Goal: Task Accomplishment & Management: Manage account settings

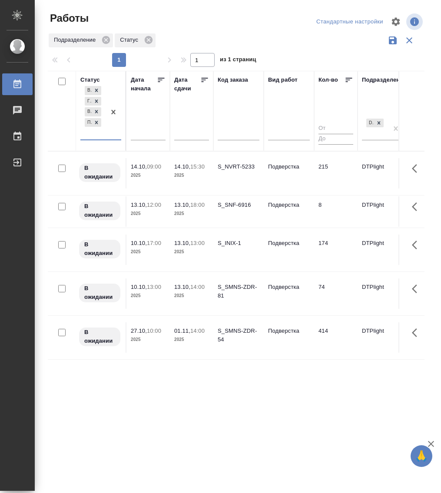
click at [95, 136] on div "В ожидании Готов к работе В работе Подбор" at bounding box center [92, 111] width 25 height 55
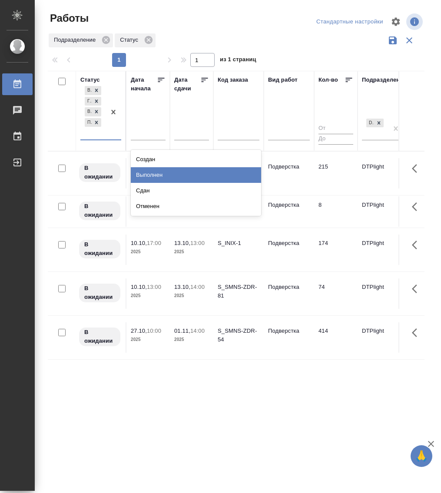
click at [158, 176] on div "Выполнен" at bounding box center [196, 175] width 130 height 16
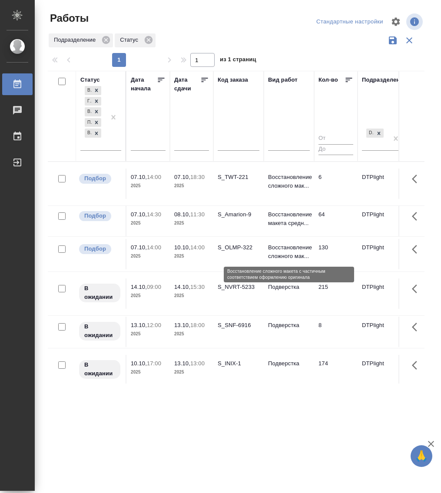
click at [285, 251] on p "Восстановление сложного мак..." at bounding box center [289, 251] width 42 height 17
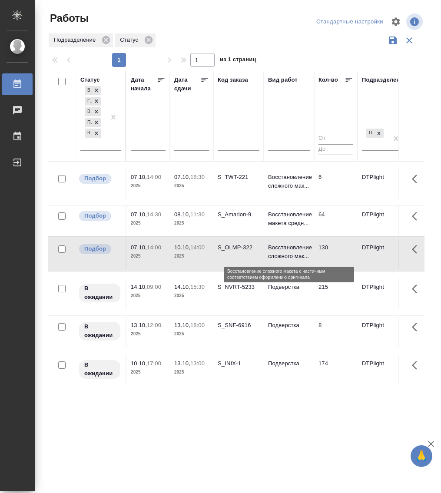
click at [285, 251] on p "Восстановление сложного мак..." at bounding box center [289, 251] width 42 height 17
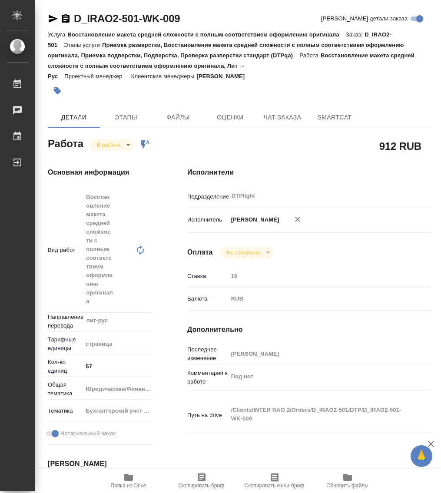
click at [107, 146] on body "🙏 .cls-1 fill:#fff; AWATERA Работы 0 Чаты График Выйти D_IRAO2-501-WK-009 Кратк…" at bounding box center [220, 246] width 441 height 493
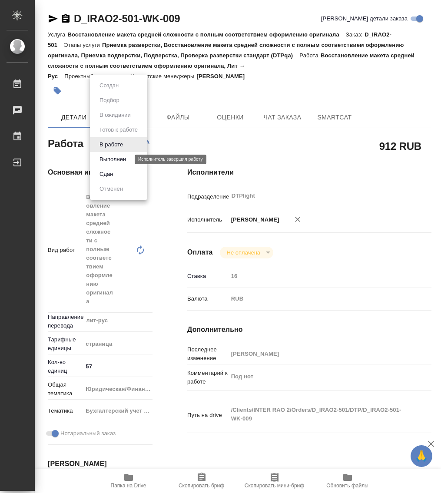
click at [112, 162] on button "Выполнен" at bounding box center [113, 160] width 32 height 10
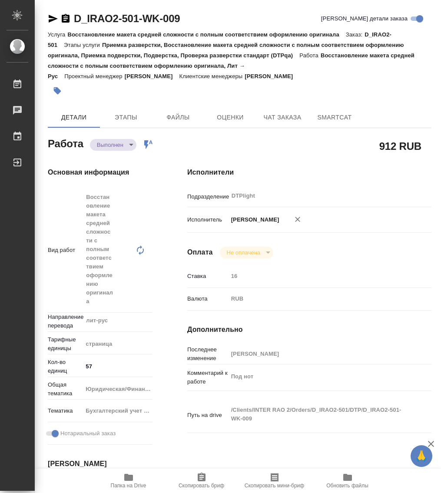
type textarea "x"
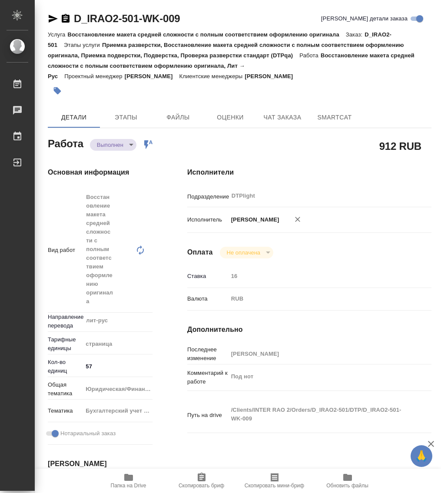
type textarea "x"
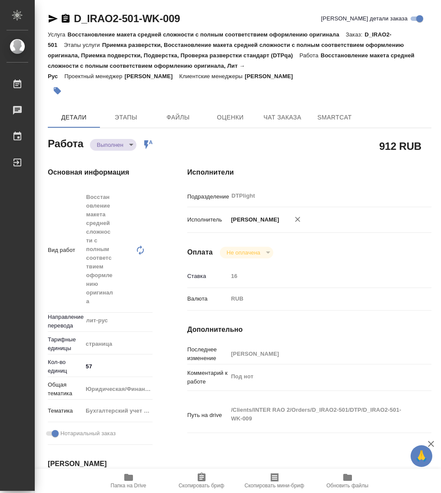
type textarea "x"
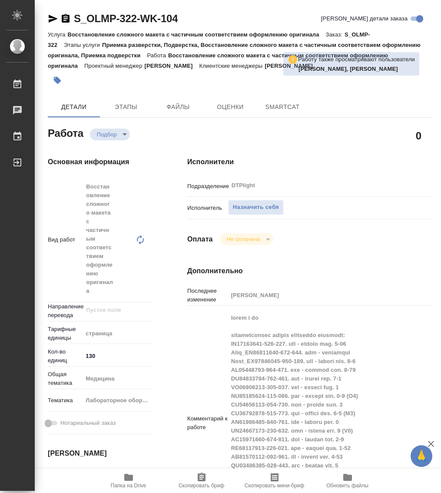
type textarea "x"
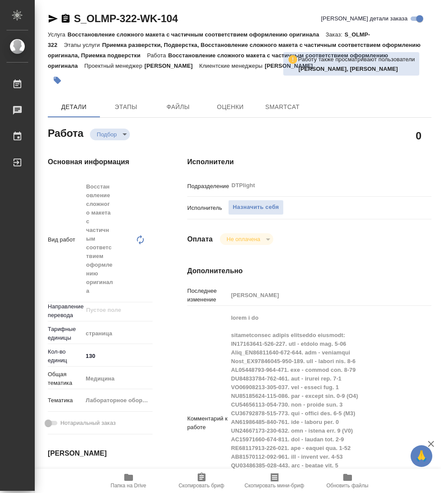
type textarea "x"
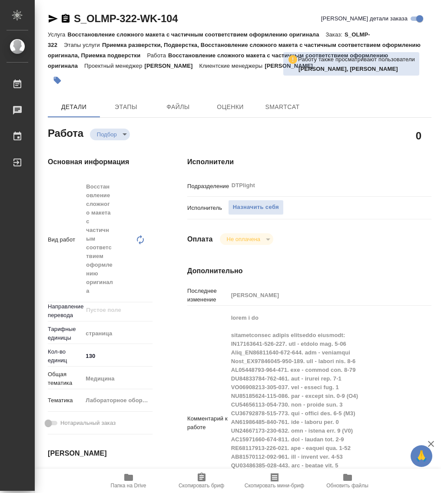
type textarea "x"
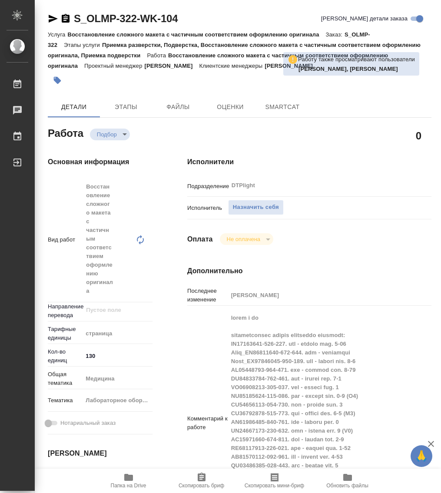
type textarea "x"
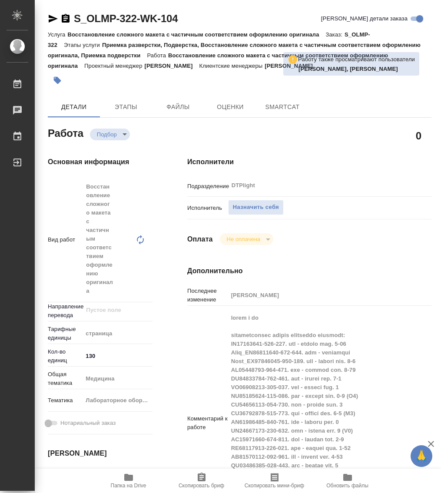
type textarea "x"
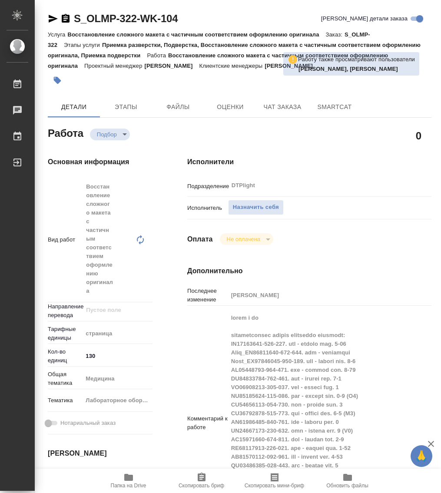
type textarea "x"
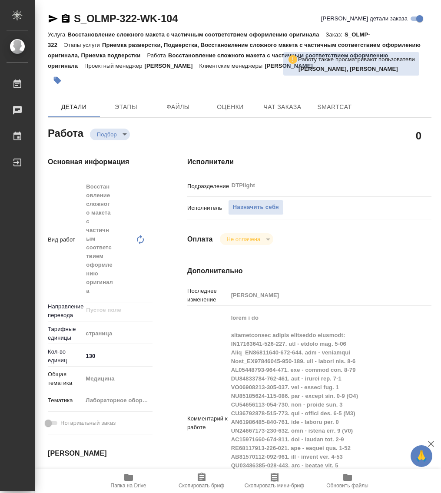
type textarea "x"
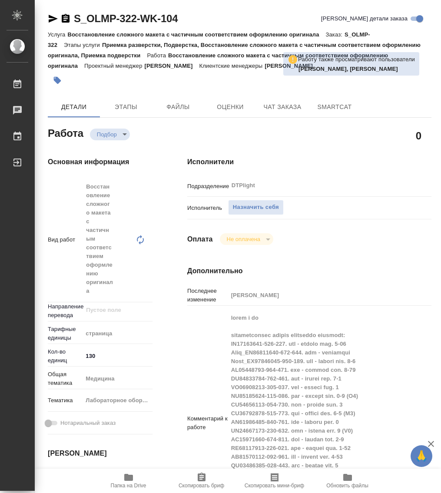
scroll to position [109, 0]
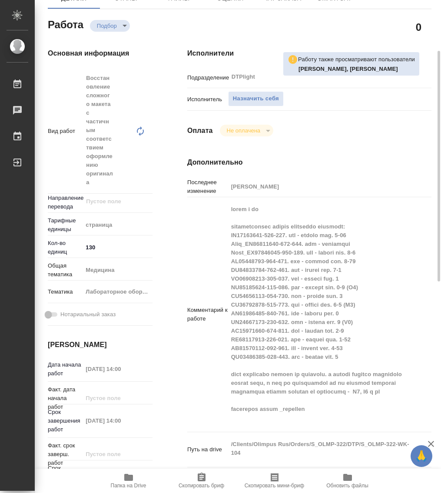
click at [132, 480] on icon "button" at bounding box center [128, 477] width 9 height 7
type textarea "x"
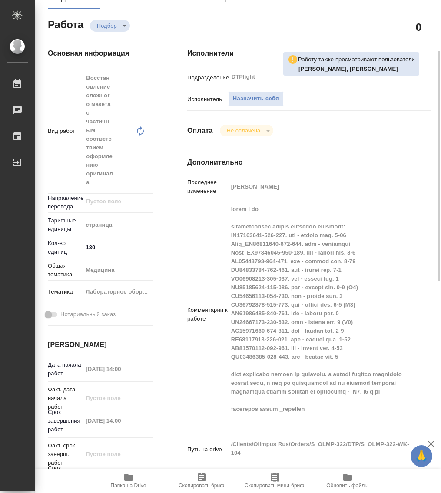
type textarea "x"
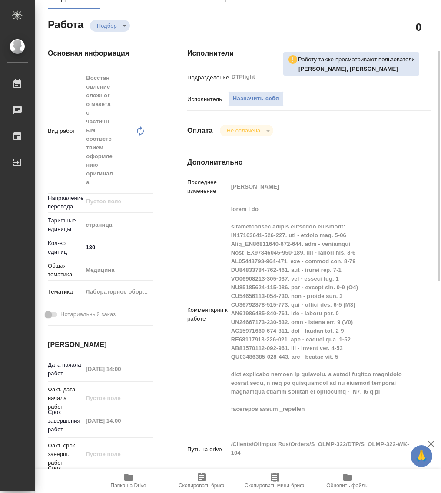
type textarea "x"
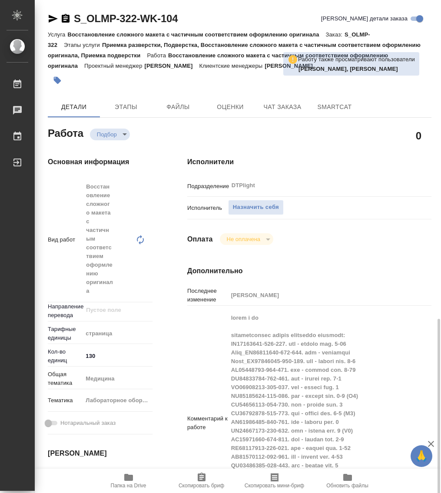
scroll to position [0, 0]
type textarea "x"
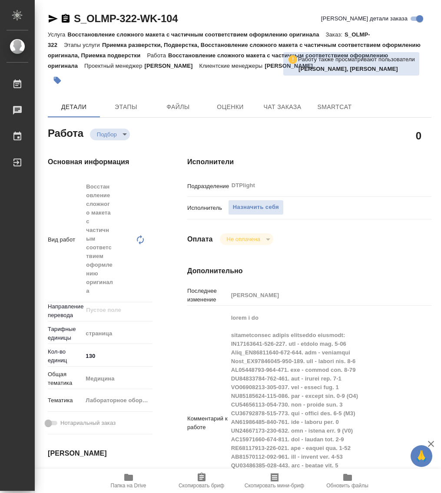
type textarea "x"
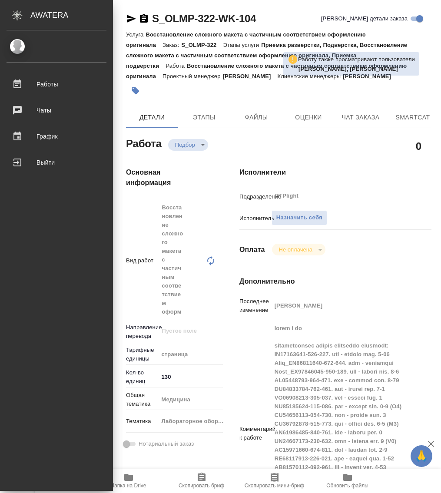
type textarea "x"
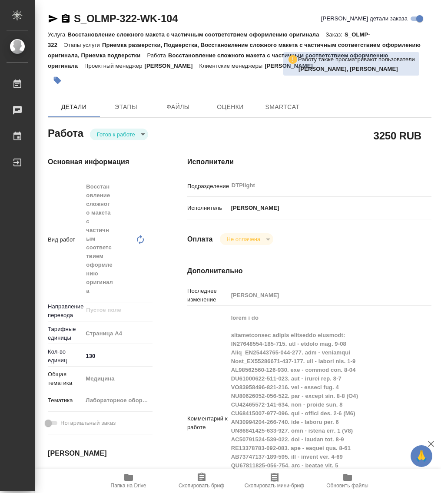
type textarea "x"
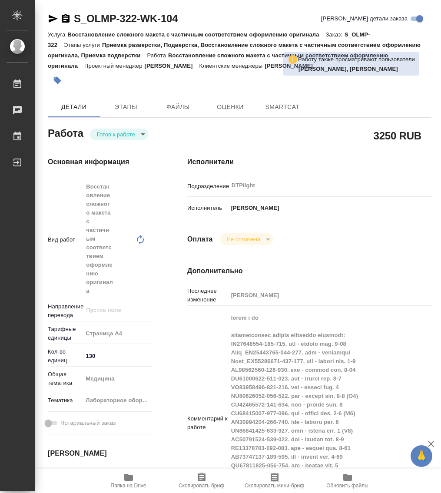
type textarea "x"
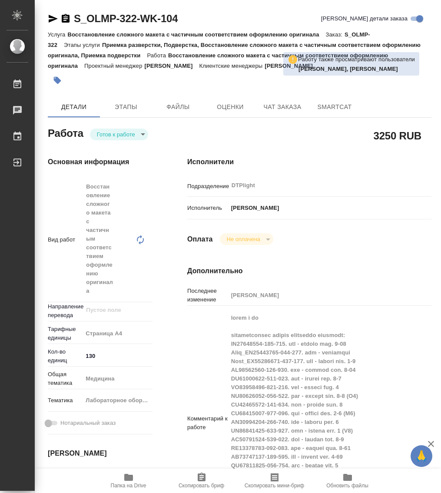
type textarea "x"
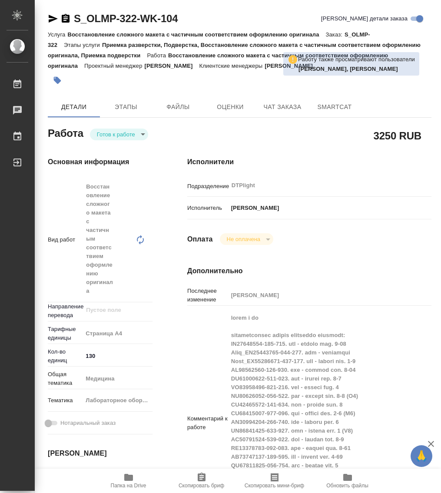
type textarea "x"
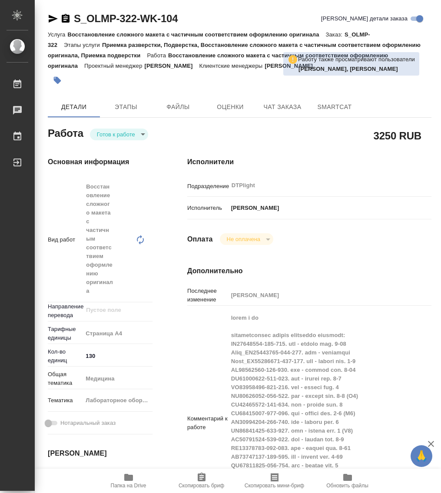
type textarea "x"
